Goal: Information Seeking & Learning: Check status

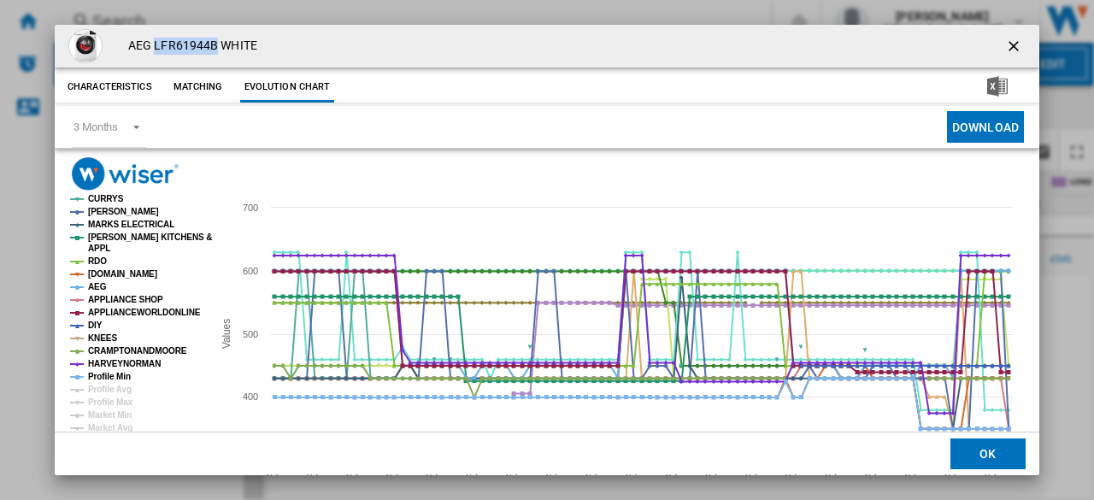
drag, startPoint x: 1009, startPoint y: 47, endPoint x: 651, endPoint y: 4, distance: 359.9
click at [1008, 47] on ng-md-icon "getI18NText('BUTTONS.CLOSE_DIALOG')" at bounding box center [1015, 48] width 21 height 21
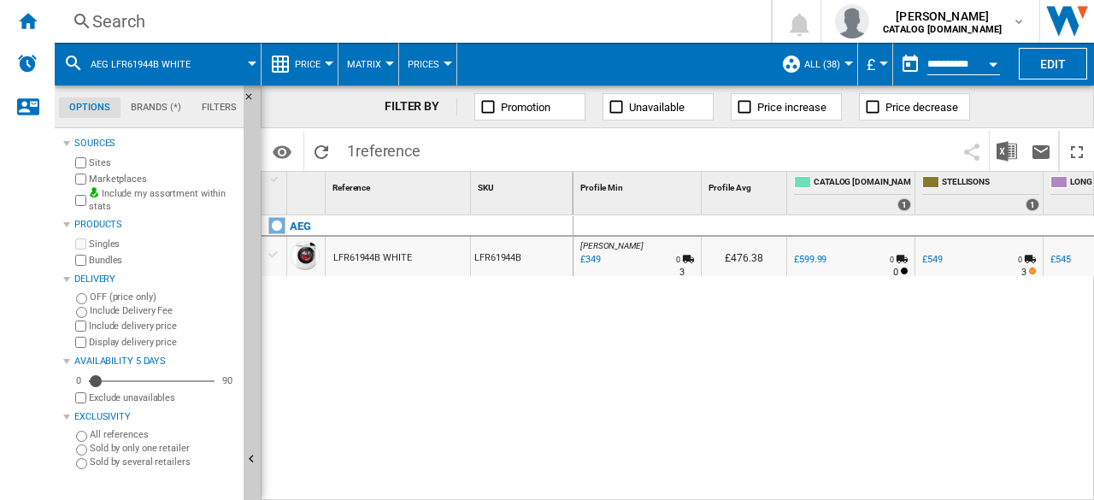
click at [146, 16] on div "Search" at bounding box center [409, 21] width 634 height 24
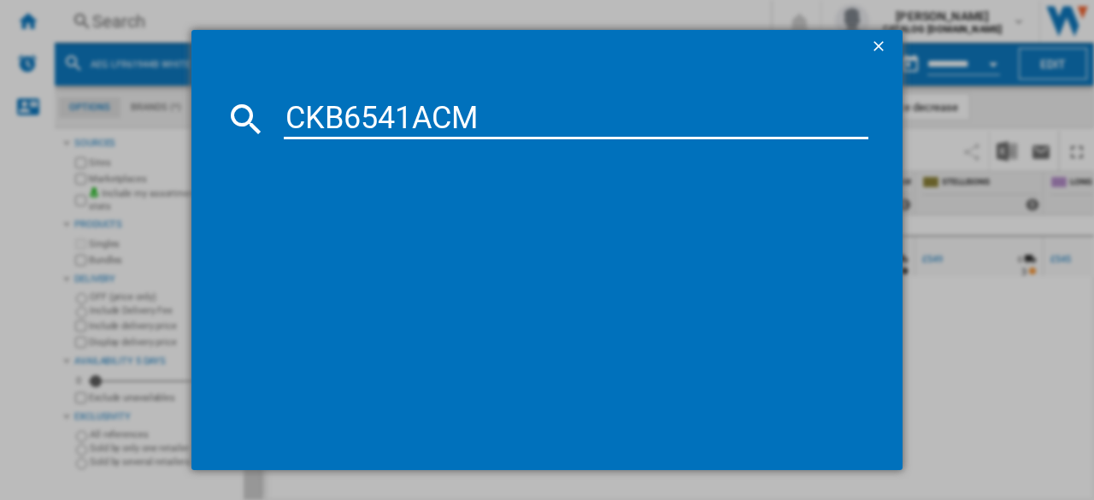
type input "CKB6541ACM"
click at [860, 271] on div "references (0) No results" at bounding box center [556, 292] width 626 height 288
click at [875, 47] on ng-md-icon "getI18NText('BUTTONS.CLOSE_DIALOG')" at bounding box center [880, 48] width 21 height 21
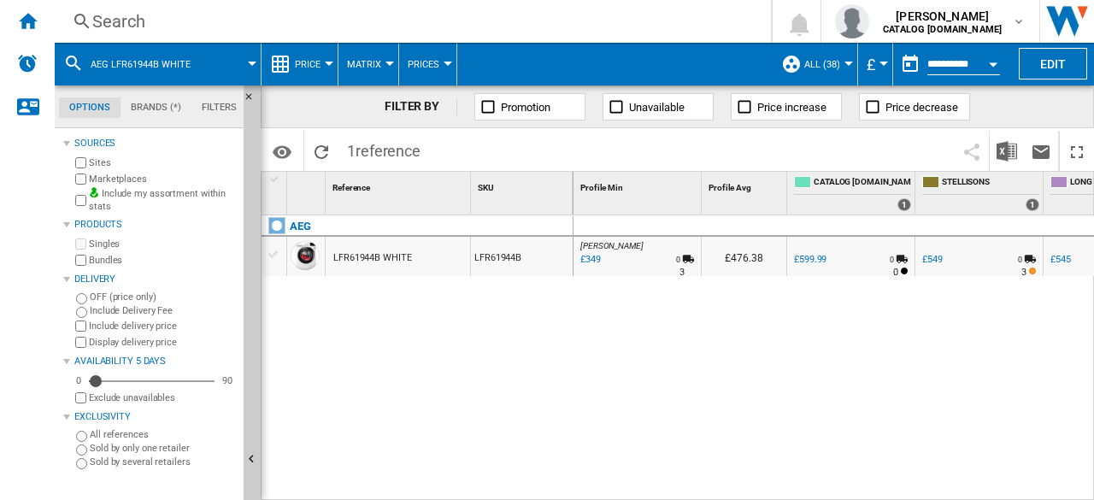
click at [166, 21] on div "Search" at bounding box center [409, 21] width 634 height 24
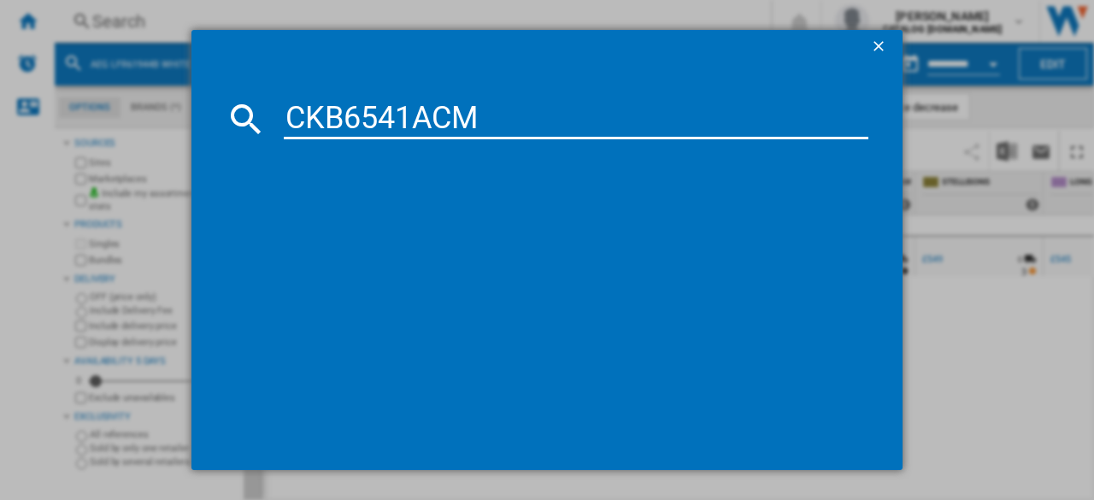
type input "CKB6541ACM"
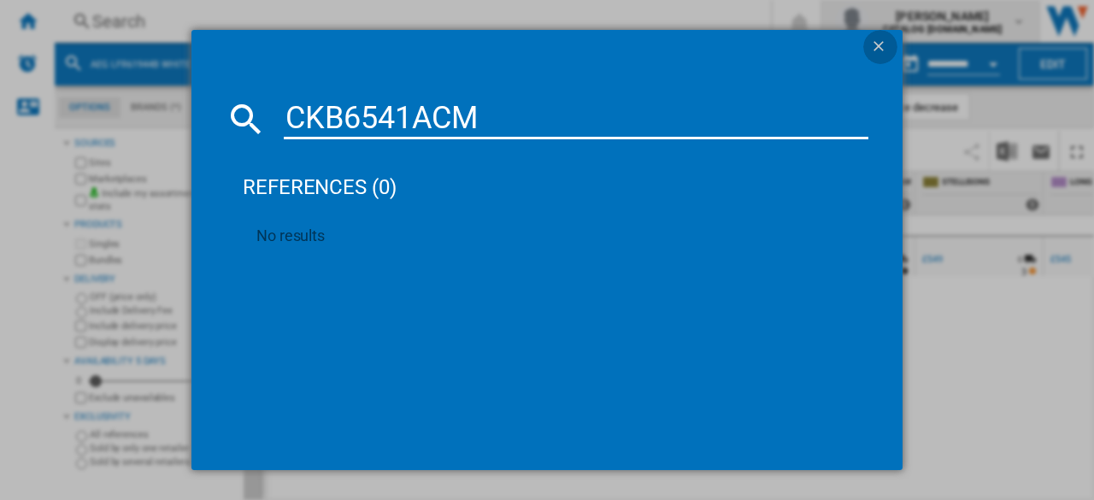
drag, startPoint x: 878, startPoint y: 45, endPoint x: 886, endPoint y: 41, distance: 8.8
click at [878, 45] on ng-md-icon "getI18NText('BUTTONS.CLOSE_DIALOG')" at bounding box center [880, 48] width 21 height 21
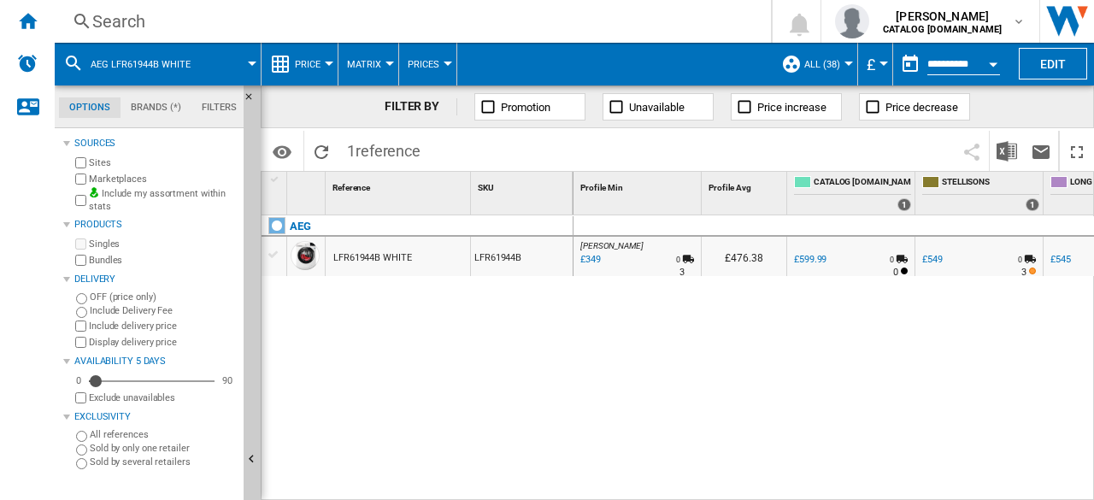
click at [139, 21] on div "Search" at bounding box center [409, 21] width 634 height 24
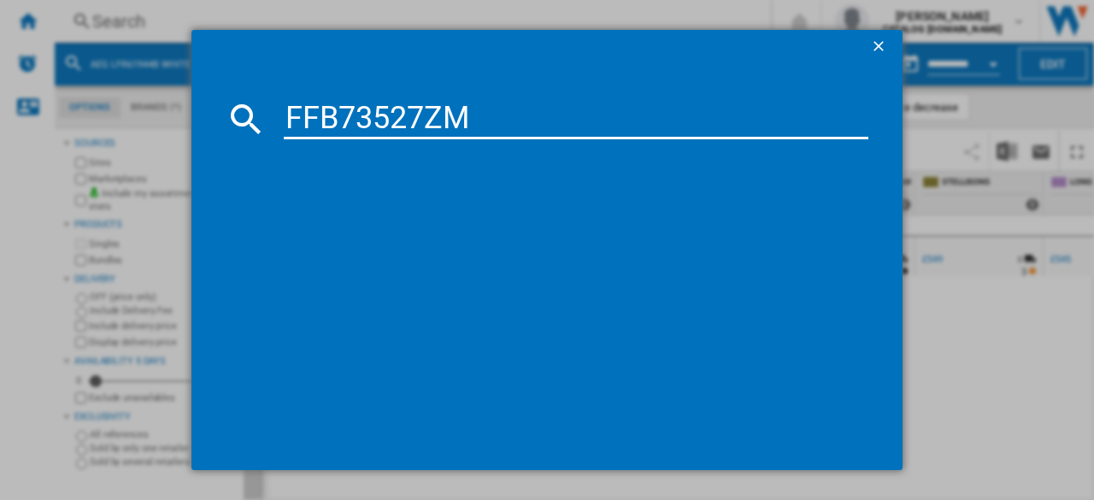
type input "FFB73527ZM"
click at [872, 44] on ng-md-icon "getI18NText('BUTTONS.CLOSE_DIALOG')" at bounding box center [880, 48] width 21 height 21
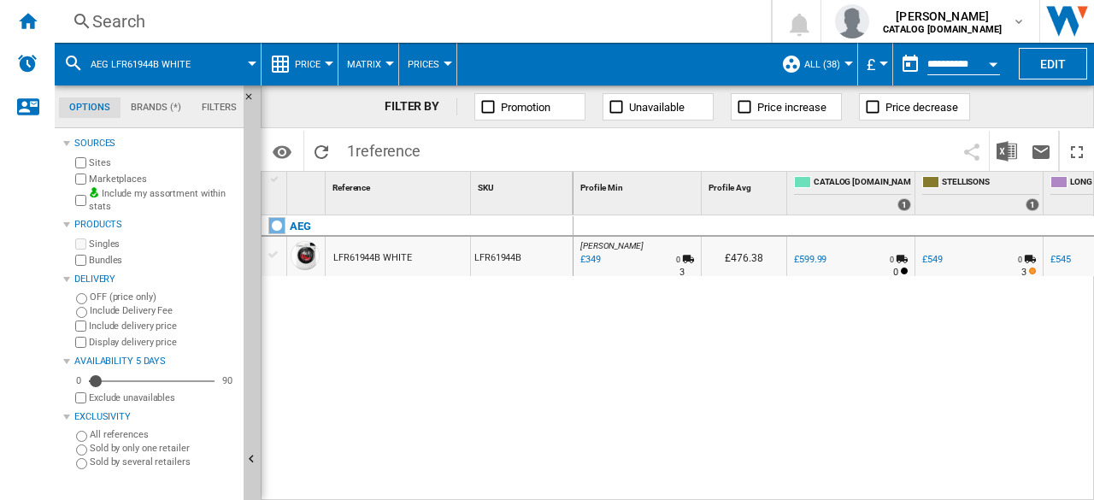
click at [392, 250] on div "LFR61944B WHITE" at bounding box center [372, 258] width 79 height 39
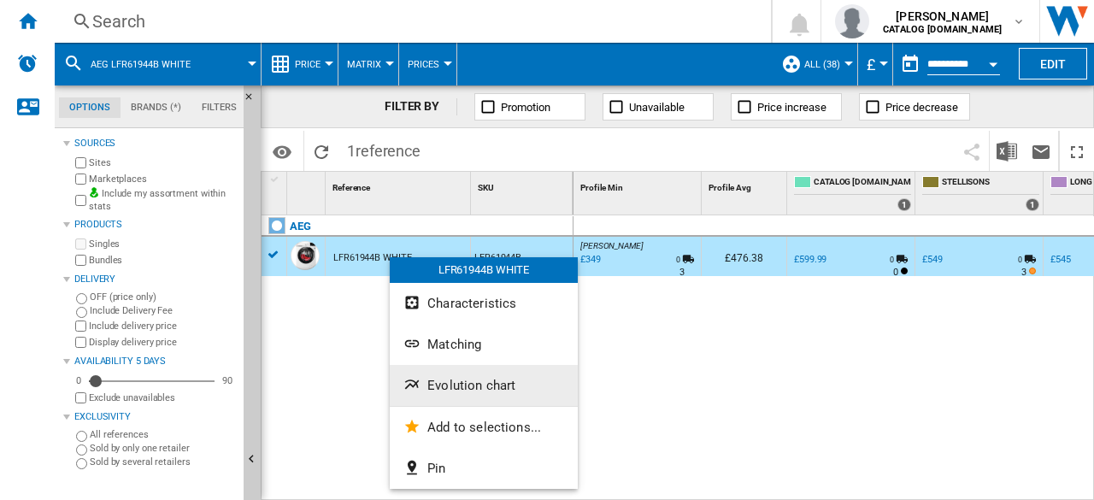
click at [452, 377] on button "Evolution chart" at bounding box center [484, 385] width 188 height 41
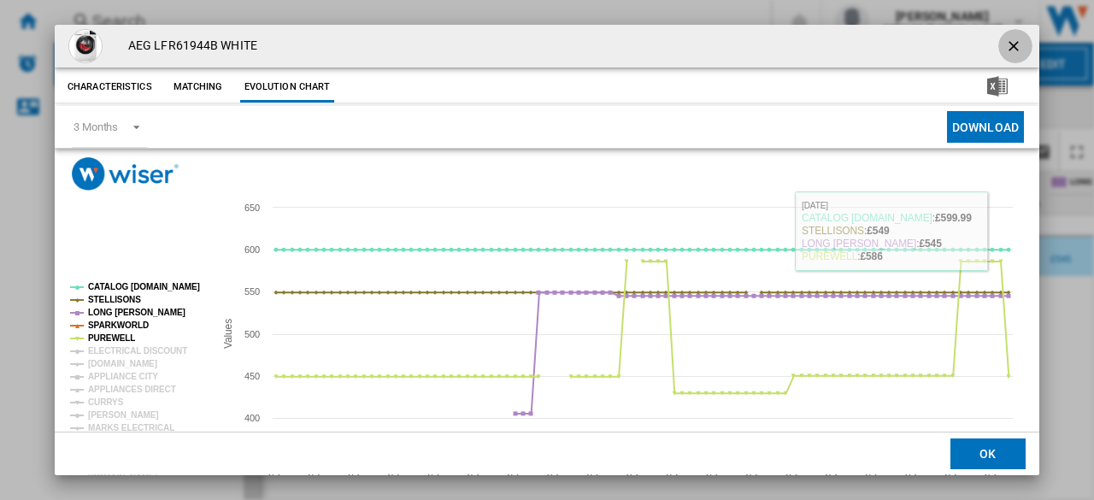
click at [1005, 44] on ng-md-icon "getI18NText('BUTTONS.CLOSE_DIALOG')" at bounding box center [1015, 48] width 21 height 21
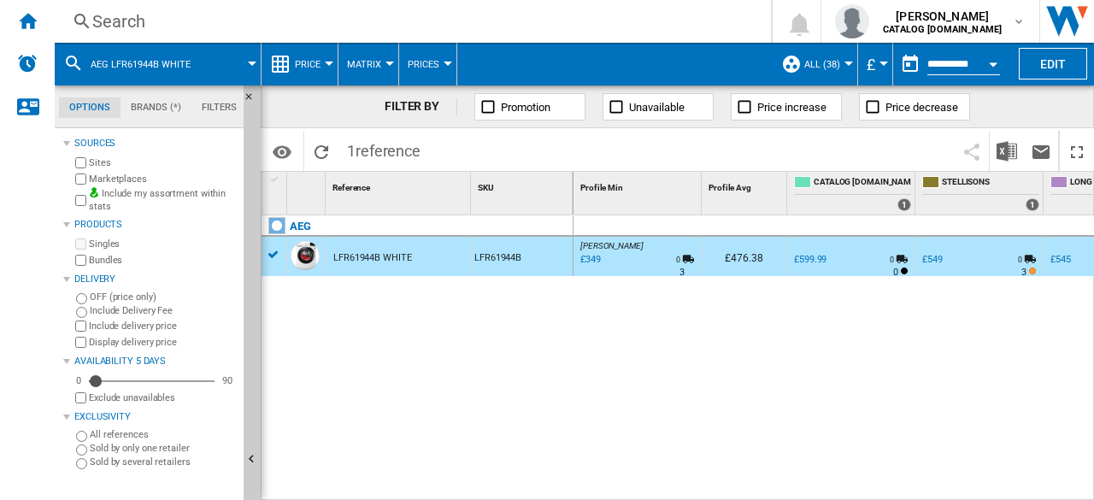
click at [981, 61] on button "Open calendar" at bounding box center [993, 61] width 31 height 31
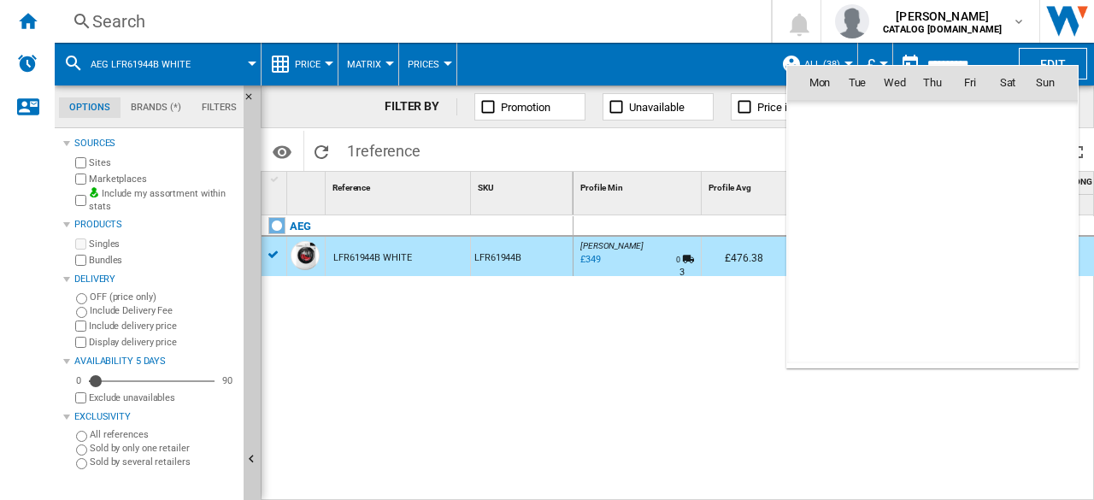
scroll to position [8155, 0]
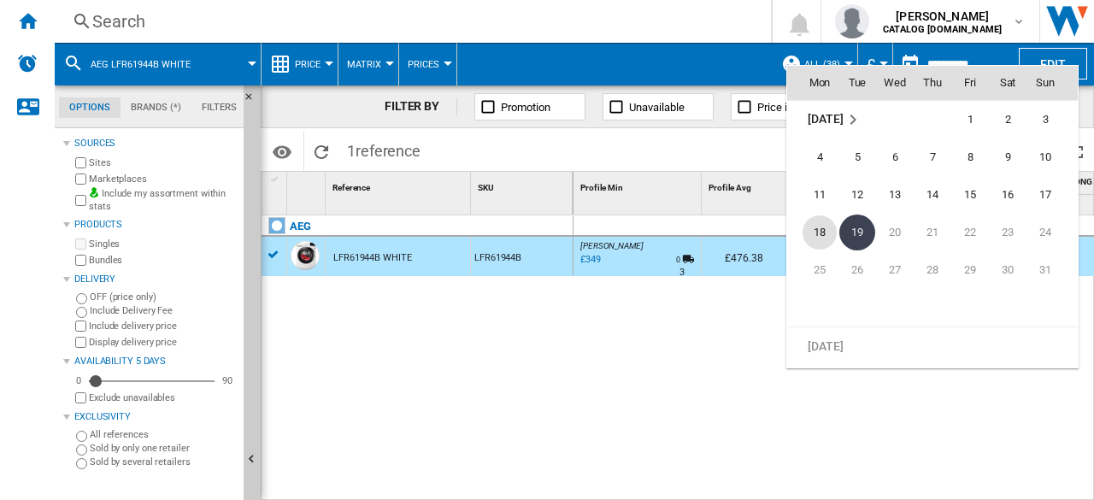
click at [810, 227] on span "18" at bounding box center [820, 232] width 34 height 34
type input "**********"
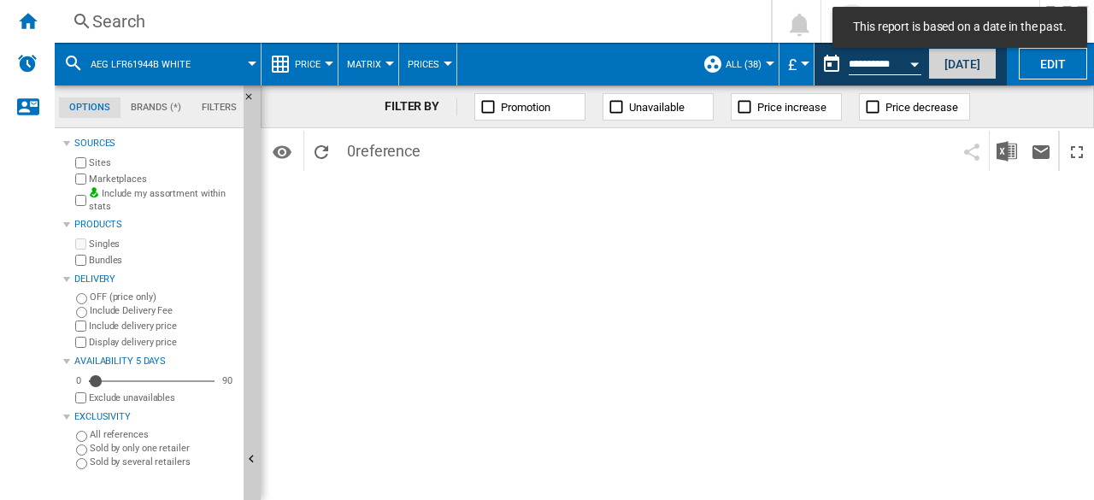
click at [967, 62] on button "[DATE]" at bounding box center [962, 64] width 68 height 32
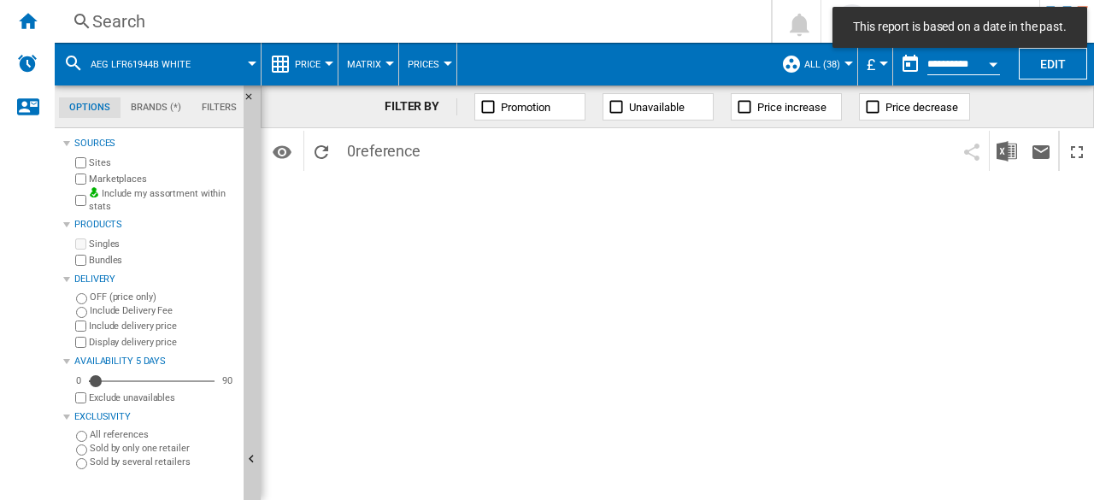
click at [160, 29] on div "Search" at bounding box center [409, 21] width 634 height 24
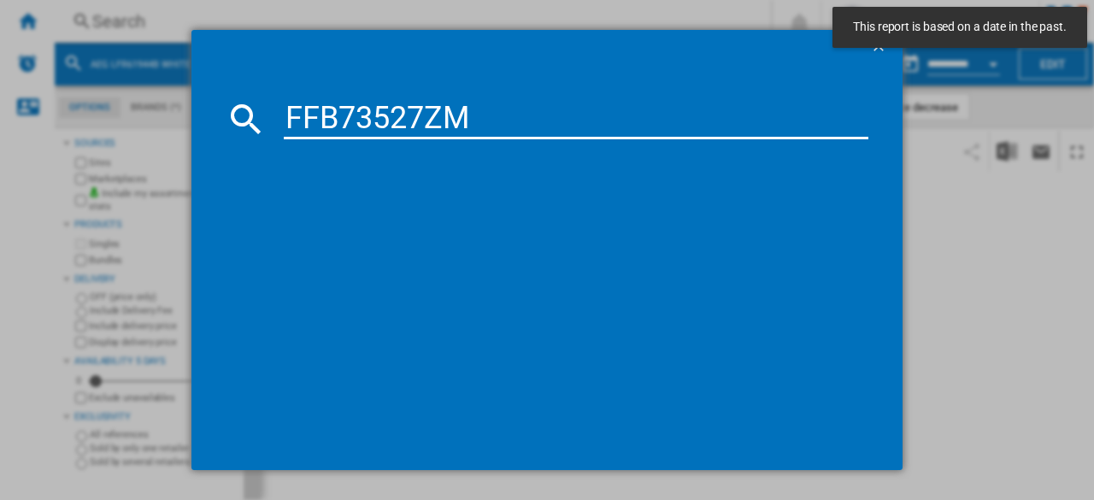
type input "FFB73527ZM"
click at [945, 160] on div "FFB73527ZM references (0) No results" at bounding box center [547, 250] width 1094 height 500
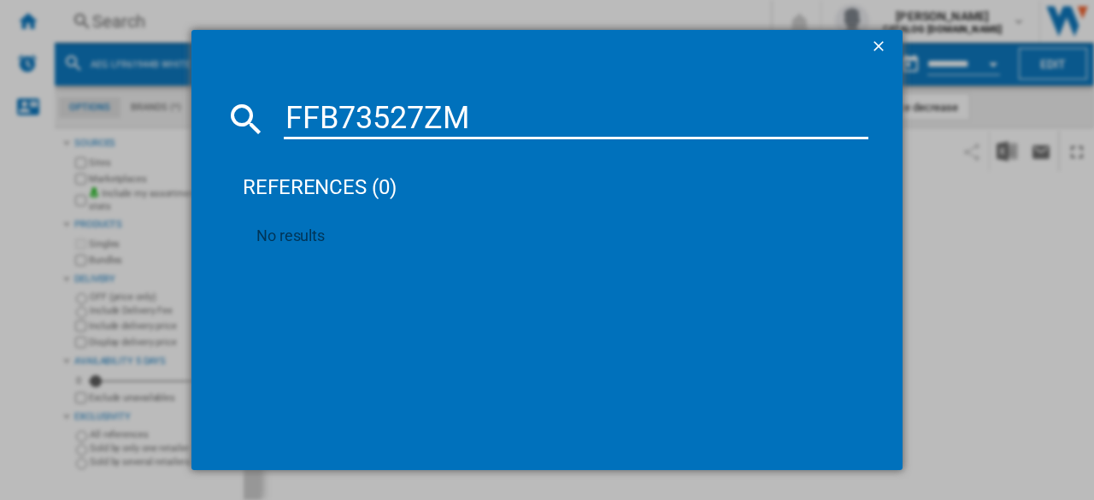
click at [927, 236] on div "FFB73527ZM references (0) No results" at bounding box center [547, 250] width 1094 height 500
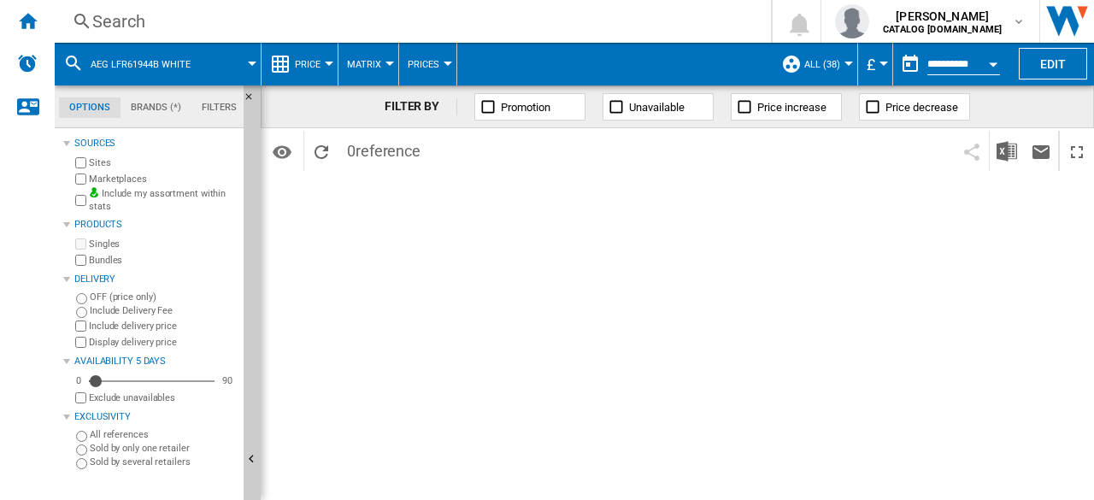
click at [180, 74] on button "AEG LFR61944B WHITE" at bounding box center [149, 64] width 117 height 43
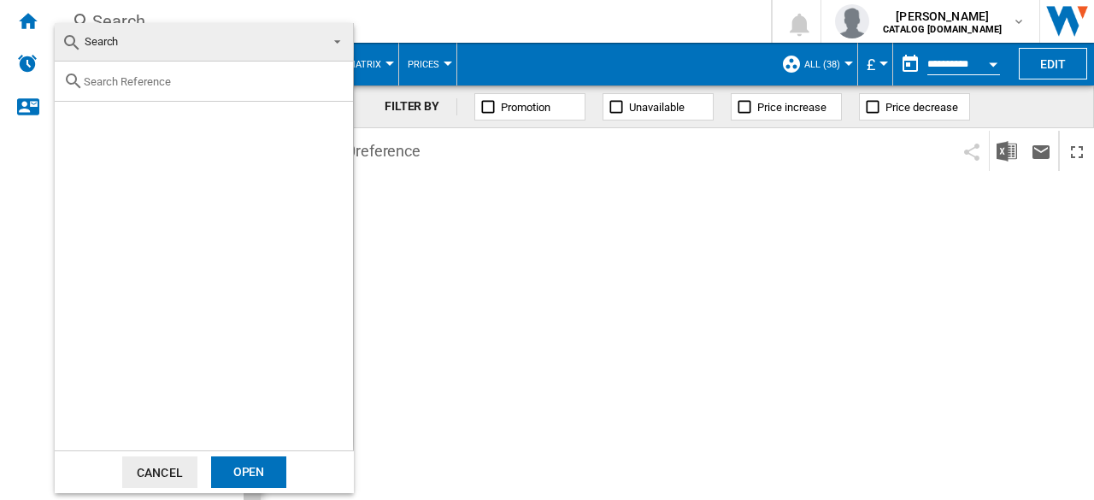
click at [152, 78] on input "text" at bounding box center [214, 81] width 261 height 13
paste input "FFB73527ZM"
type input "FFB73527ZM"
click at [176, 463] on button "Cancel" at bounding box center [159, 473] width 75 height 32
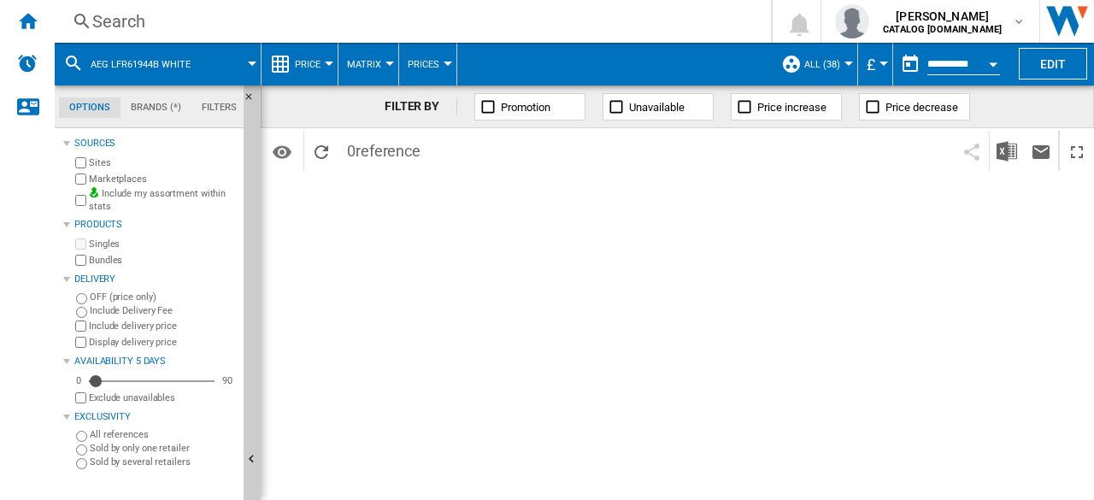
click at [248, 63] on div at bounding box center [252, 64] width 9 height 4
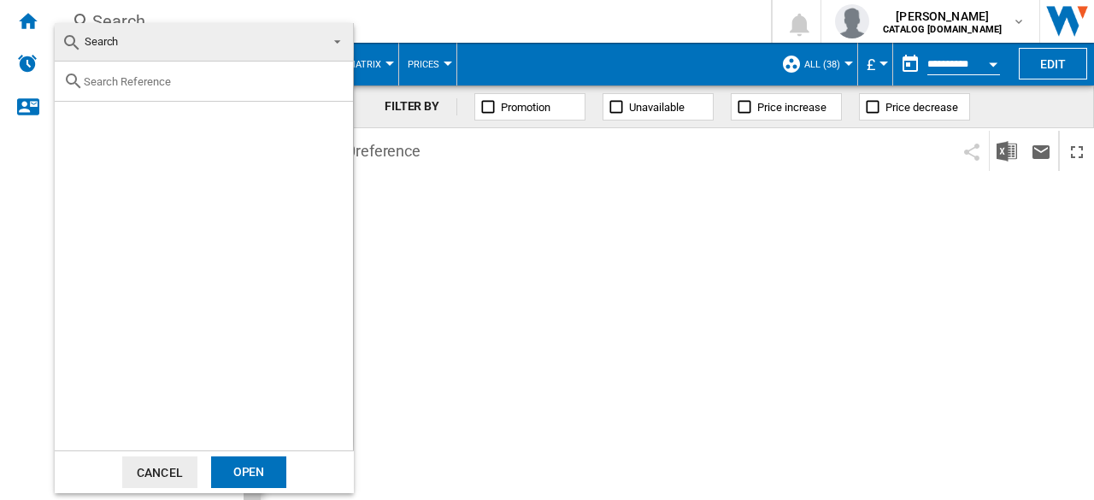
click at [132, 39] on span "Search" at bounding box center [190, 42] width 257 height 24
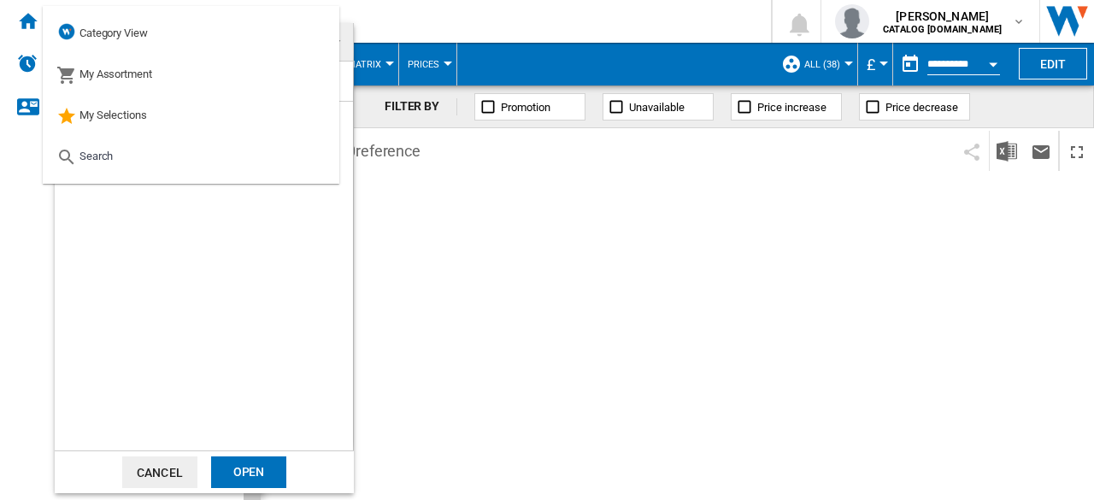
click at [485, 304] on md-backdrop at bounding box center [547, 250] width 1094 height 500
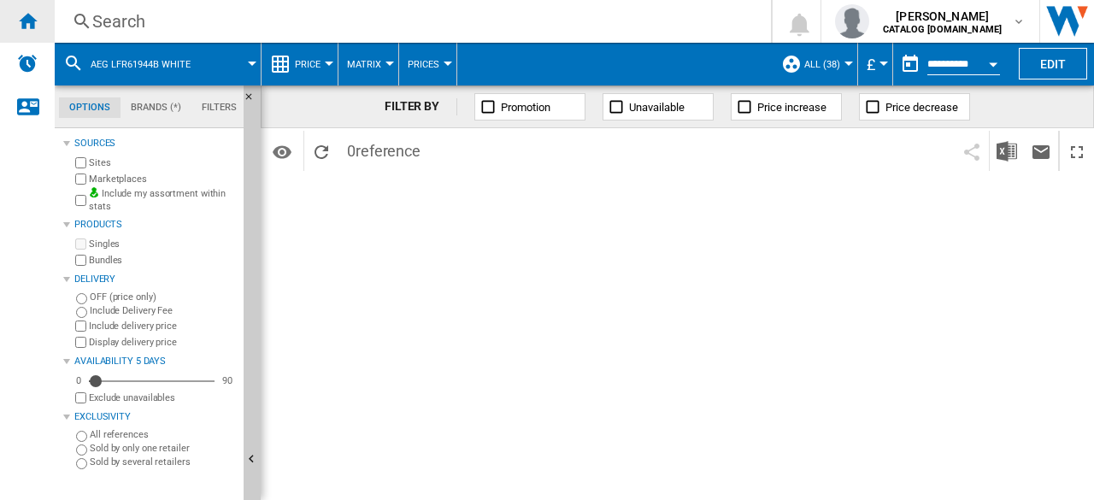
click at [22, 18] on ng-md-icon "Home" at bounding box center [27, 20] width 21 height 21
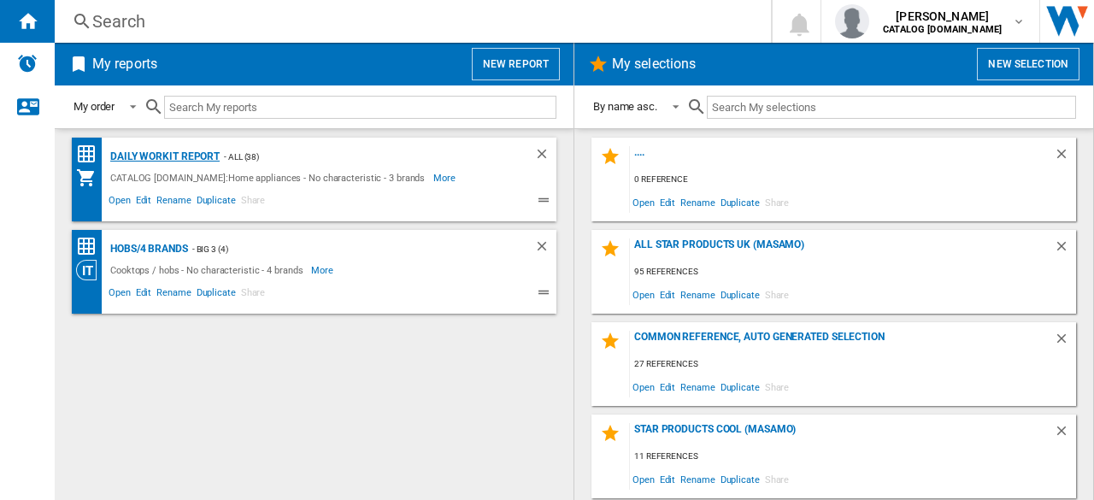
click at [154, 157] on div "Daily WorkIt report" at bounding box center [163, 156] width 114 height 21
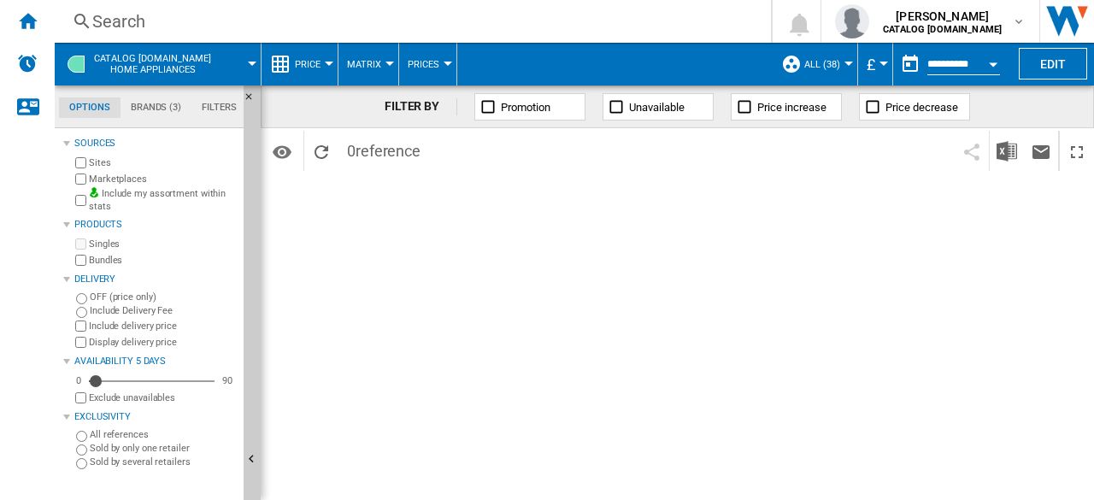
click at [133, 60] on span "CATALOG [DOMAIN_NAME] Home appliances" at bounding box center [152, 64] width 117 height 22
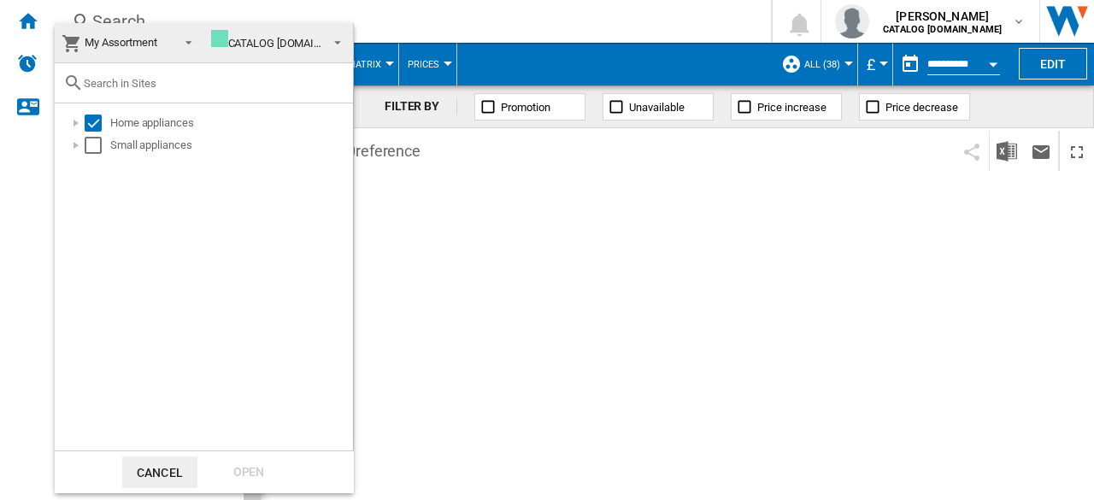
click at [154, 471] on button "Cancel" at bounding box center [159, 473] width 75 height 32
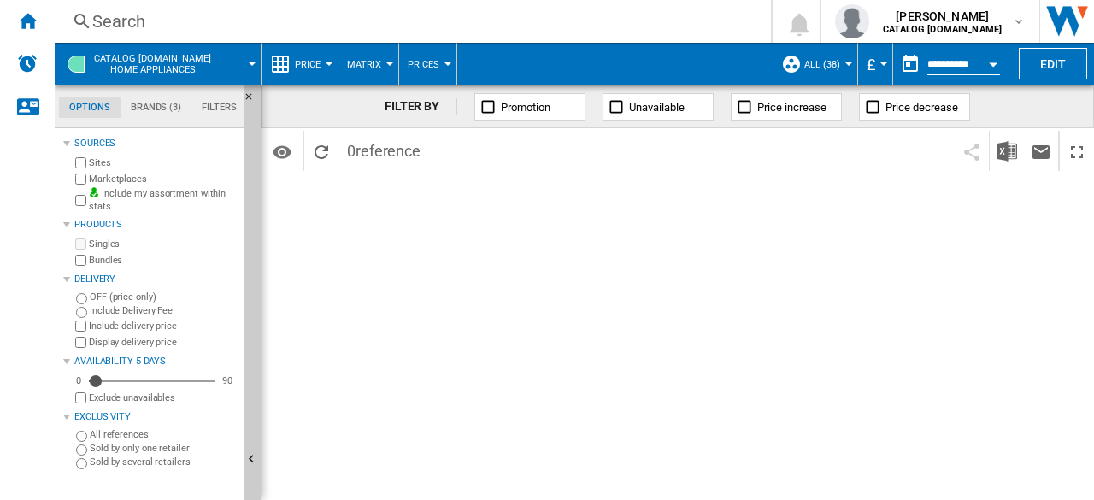
click at [125, 21] on div "Search" at bounding box center [409, 21] width 634 height 24
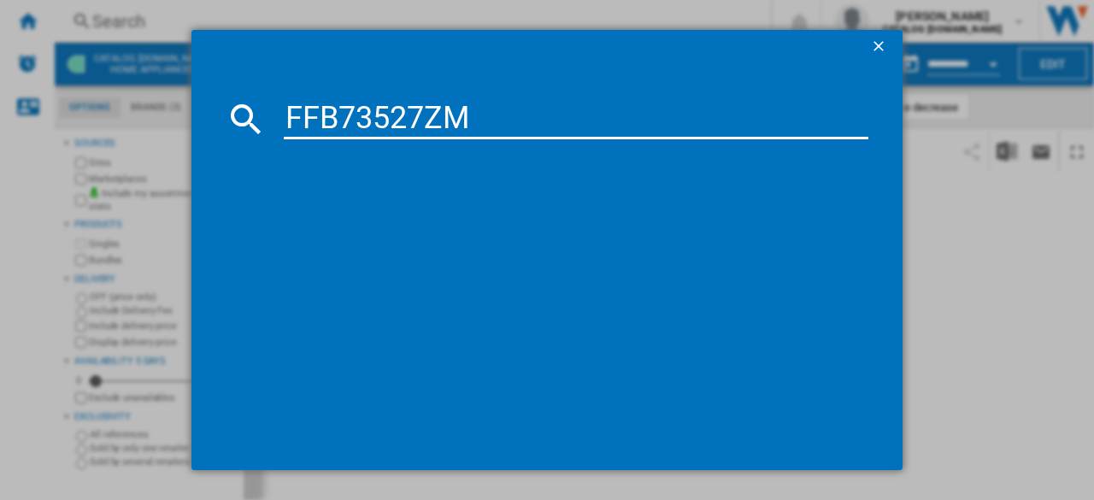
type input "FFB73527ZM"
click at [875, 47] on ng-md-icon "getI18NText('BUTTONS.CLOSE_DIALOG')" at bounding box center [880, 48] width 21 height 21
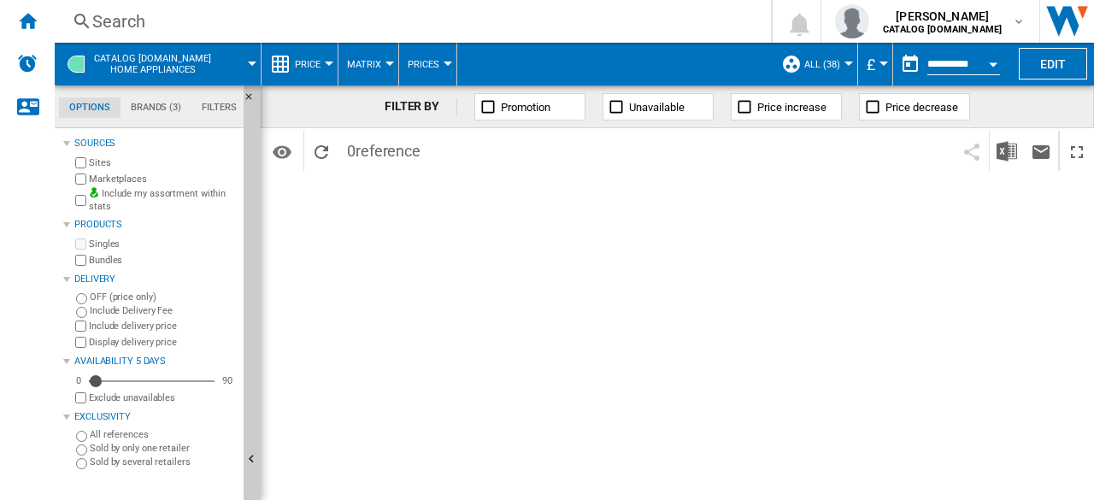
click at [908, 309] on div "FILTER BY Promotion Unavailable Price increase Price decrease Identifiers SKU -…" at bounding box center [677, 292] width 833 height 415
click at [18, 11] on ng-md-icon "Home" at bounding box center [27, 20] width 21 height 21
